Goal: Information Seeking & Learning: Learn about a topic

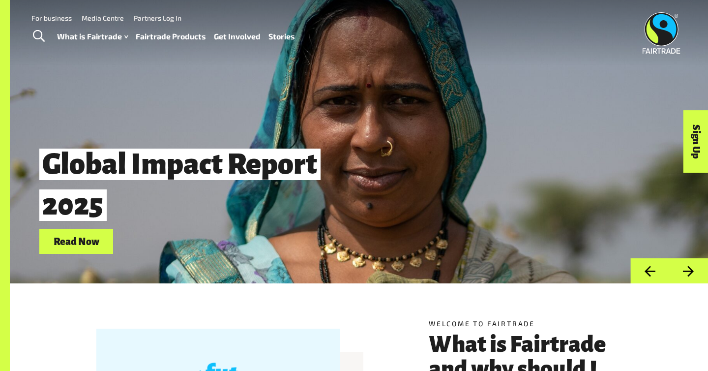
click at [102, 232] on link "Read Now" at bounding box center [76, 241] width 74 height 25
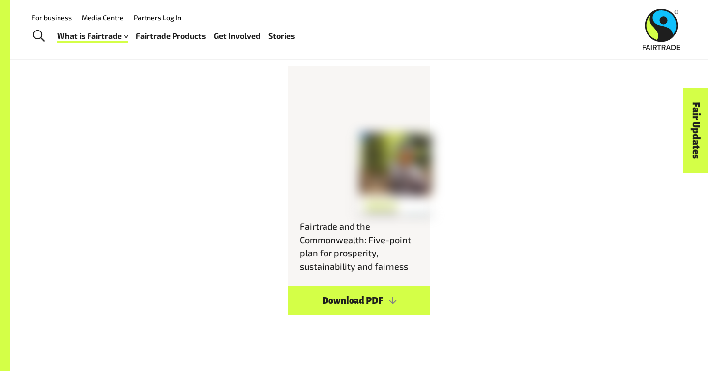
scroll to position [1208, 0]
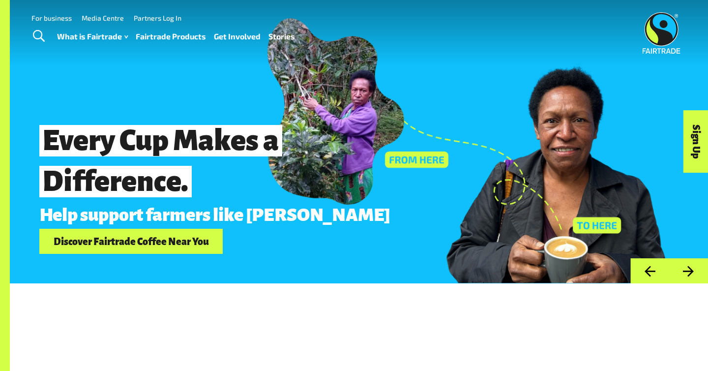
click at [281, 125] on span "Every Cup Makes a Difference." at bounding box center [160, 161] width 243 height 72
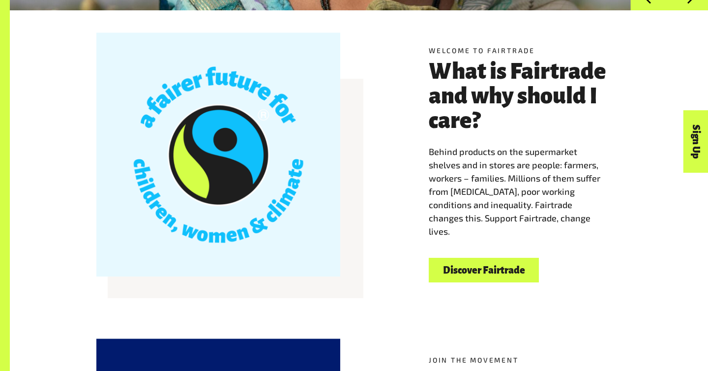
scroll to position [289, 0]
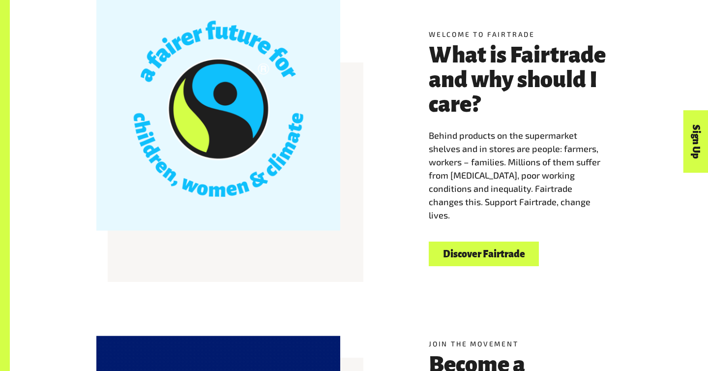
click at [331, 133] on div at bounding box center [218, 109] width 244 height 244
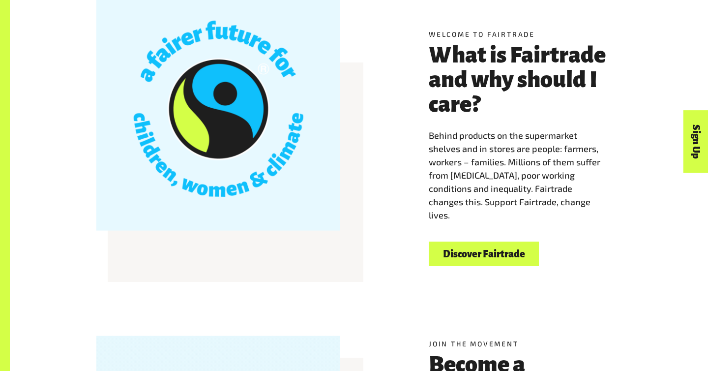
click at [331, 133] on div at bounding box center [218, 109] width 244 height 244
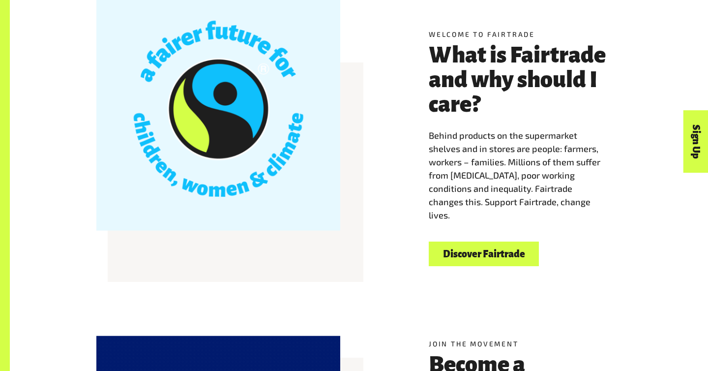
click at [331, 133] on div at bounding box center [218, 109] width 244 height 244
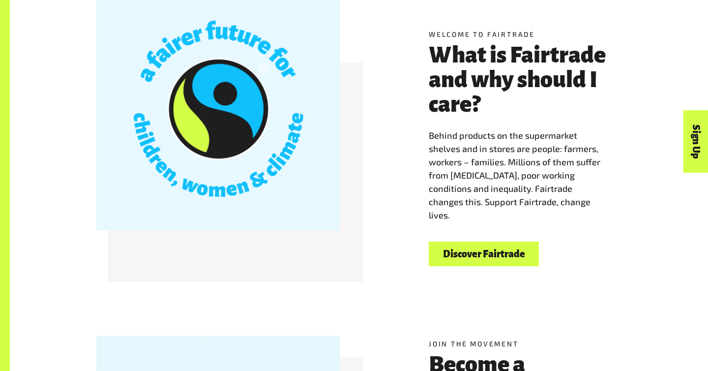
click at [292, 132] on div at bounding box center [218, 109] width 244 height 244
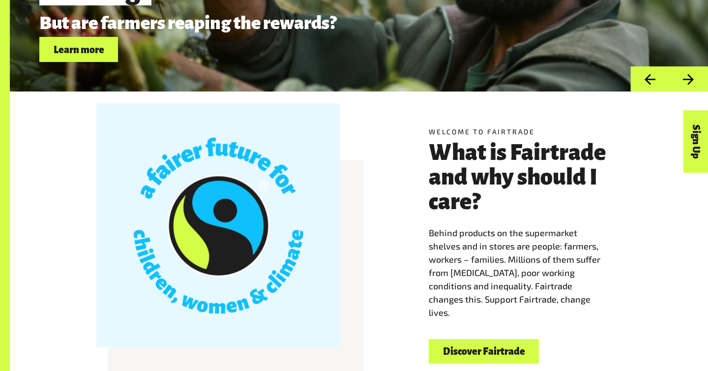
scroll to position [199, 0]
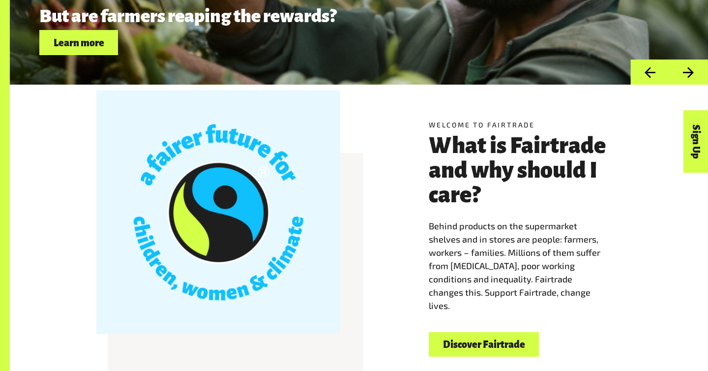
click at [521, 351] on link "Discover Fairtrade" at bounding box center [484, 344] width 110 height 25
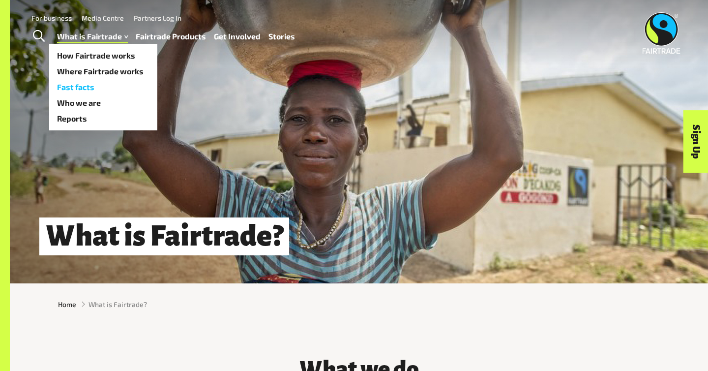
click at [92, 87] on link "Fast facts" at bounding box center [103, 87] width 108 height 16
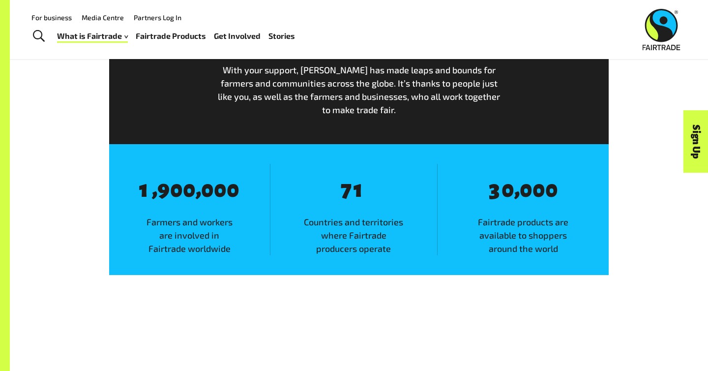
scroll to position [533, 0]
